Goal: Information Seeking & Learning: Learn about a topic

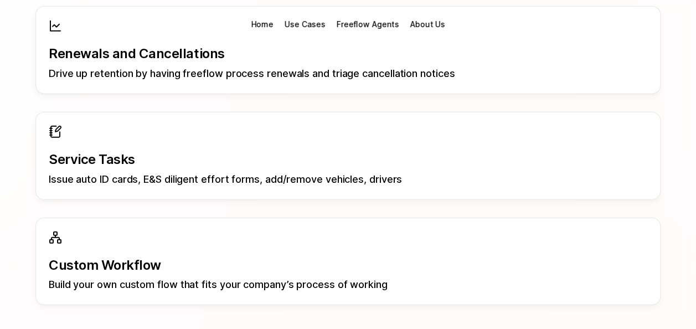
scroll to position [1495, 0]
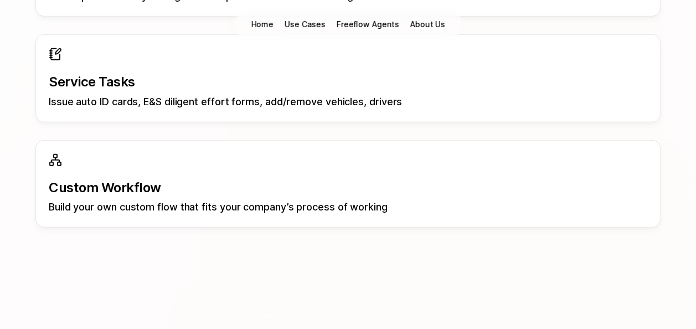
click at [120, 184] on p "Custom Workflow" at bounding box center [348, 188] width 598 height 16
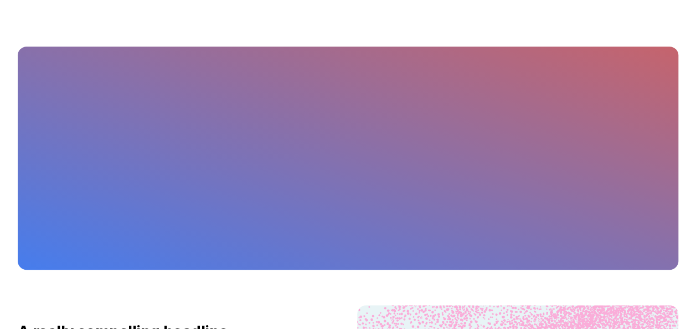
scroll to position [55, 0]
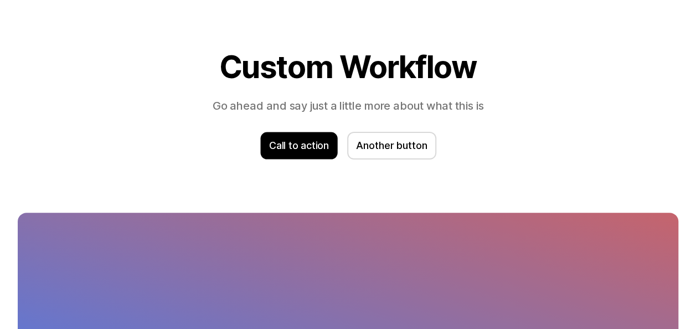
click at [304, 152] on p "Call to action" at bounding box center [299, 145] width 60 height 14
click at [310, 149] on p "Call to action" at bounding box center [299, 145] width 60 height 14
click at [403, 146] on p "Another button" at bounding box center [392, 145] width 70 height 14
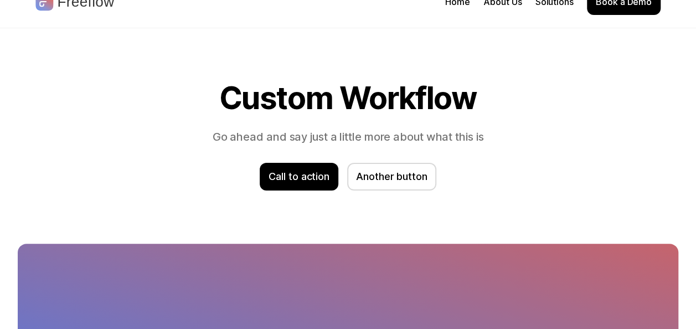
scroll to position [0, 0]
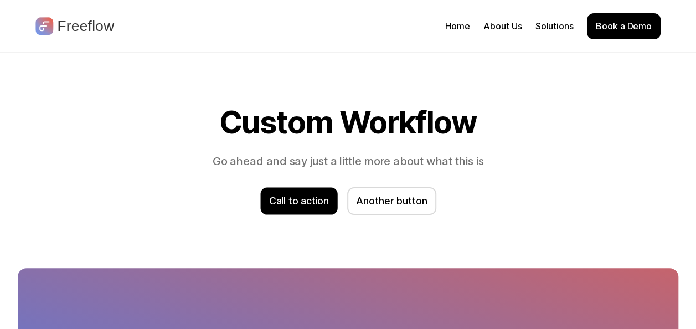
click at [290, 200] on p "Call to action" at bounding box center [299, 201] width 60 height 14
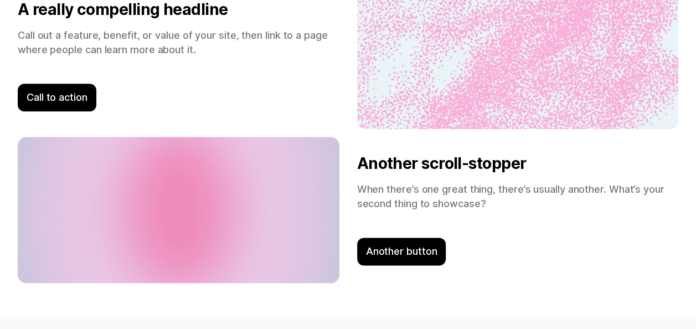
scroll to position [567, 0]
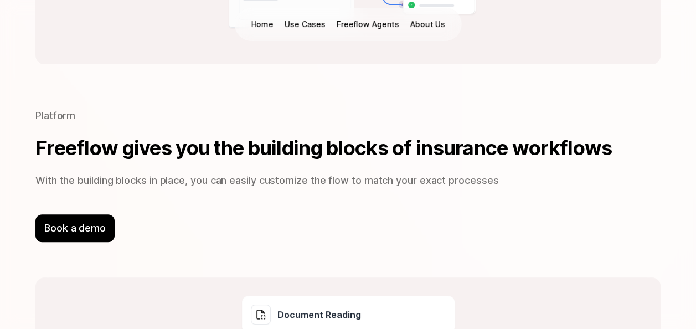
scroll to position [2159, 0]
